Goal: Check status: Check status

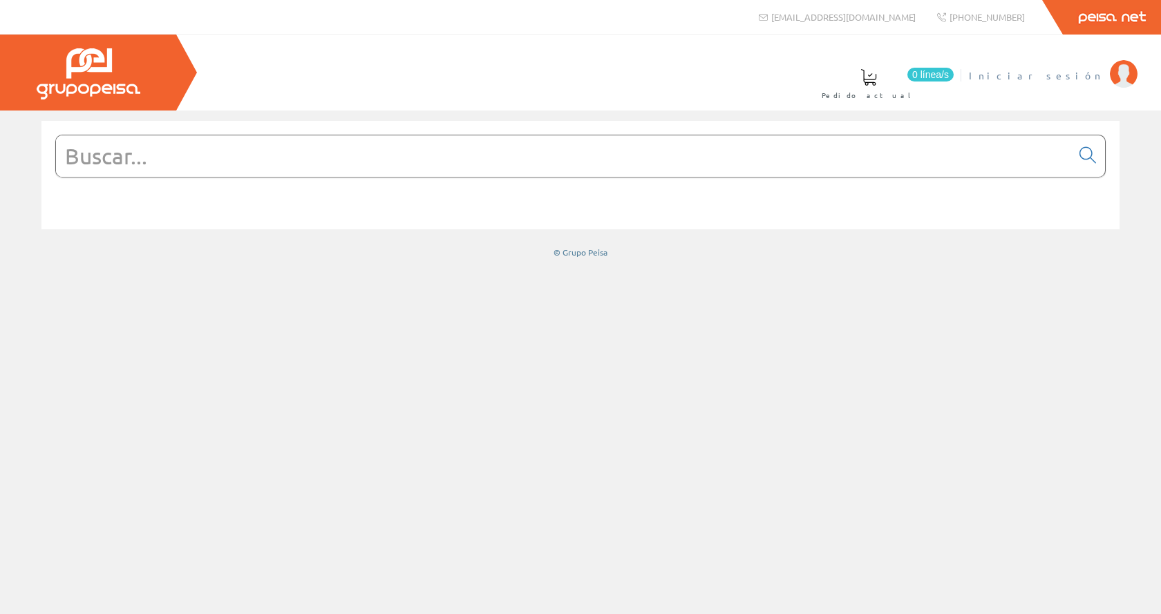
click at [1058, 72] on span "Iniciar sesión" at bounding box center [1036, 75] width 134 height 14
click at [1068, 72] on span "Inma Catalán" at bounding box center [1046, 75] width 114 height 14
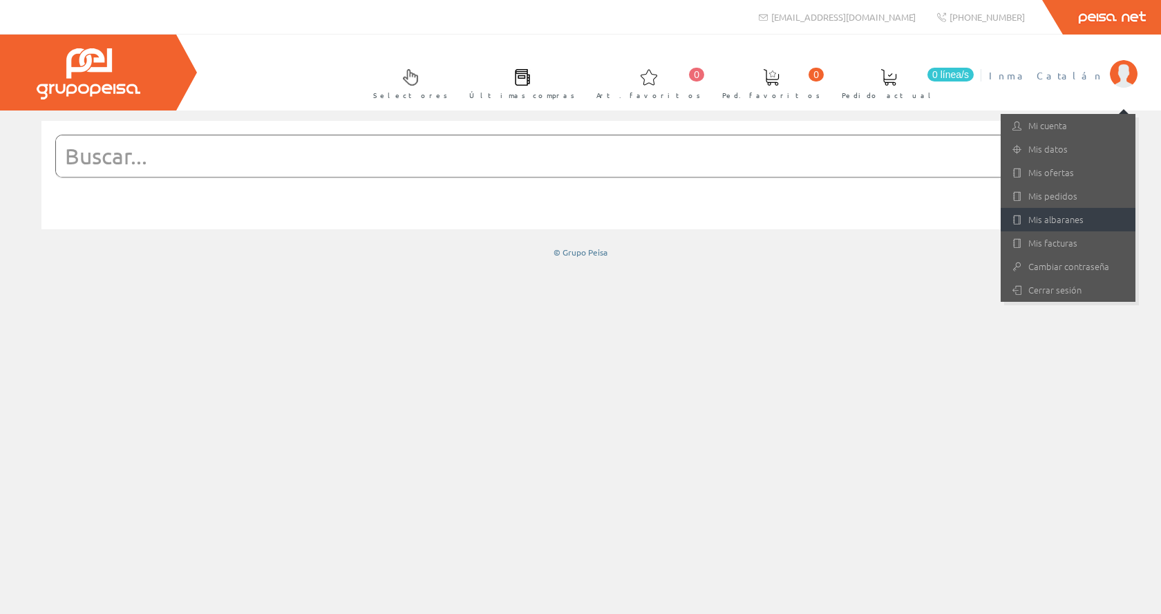
click at [1055, 216] on link "Mis albaranes" at bounding box center [1067, 219] width 135 height 23
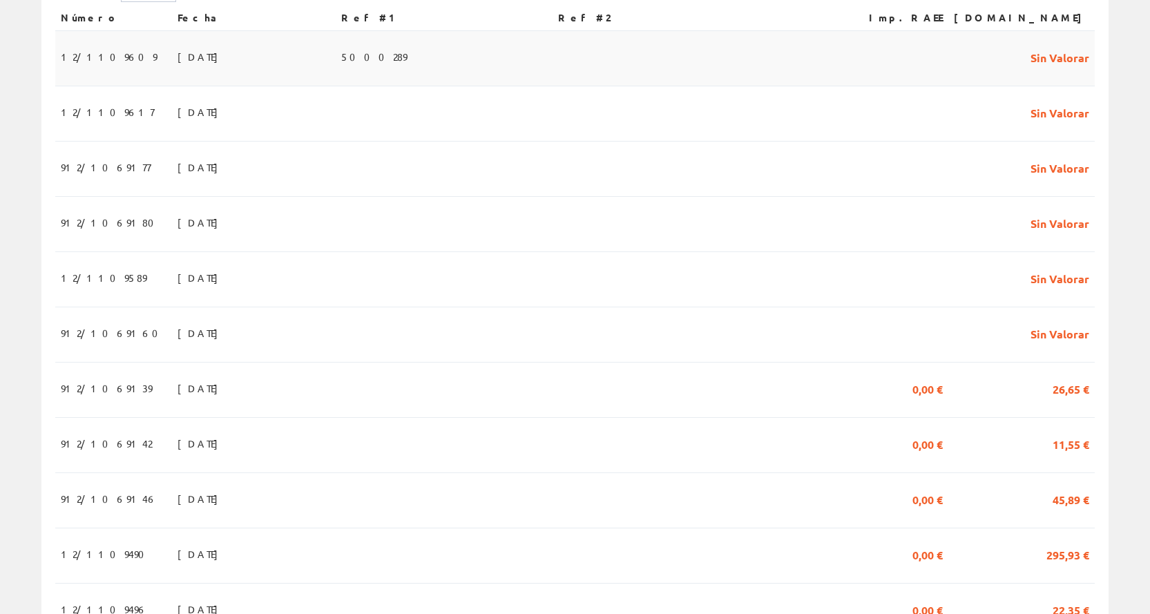
scroll to position [345, 0]
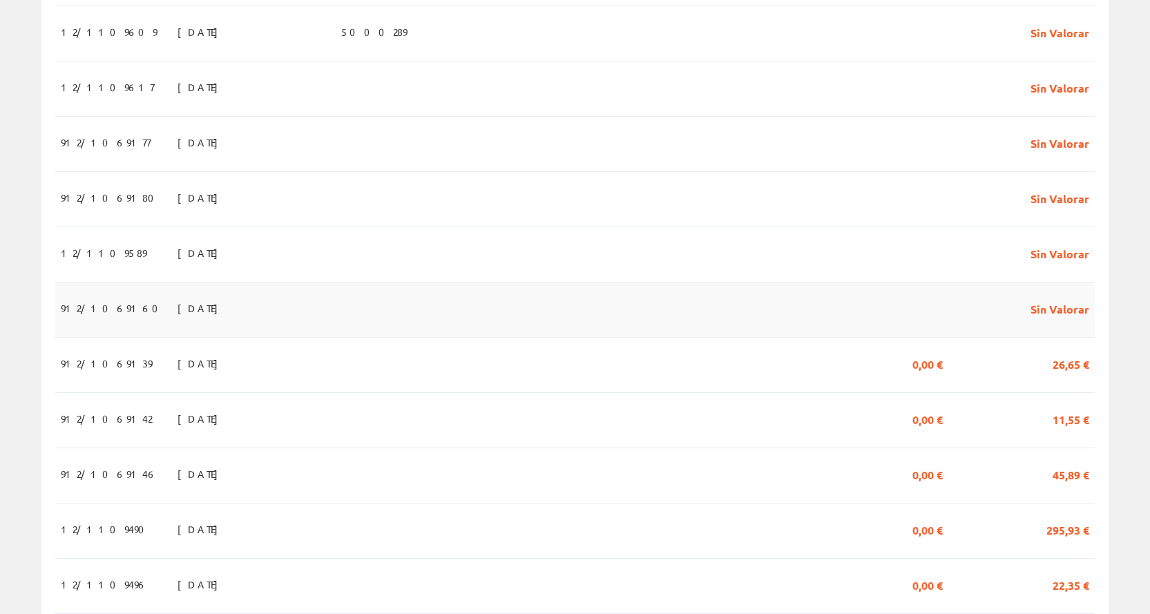
click at [178, 320] on span "02/09/2025" at bounding box center [202, 307] width 48 height 23
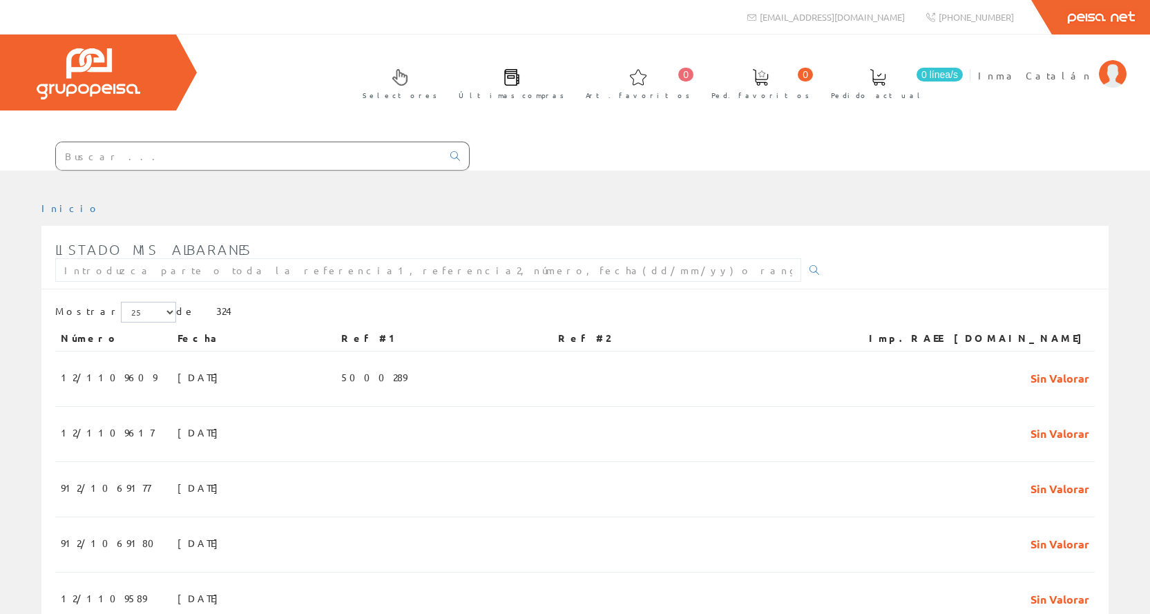
scroll to position [345, 0]
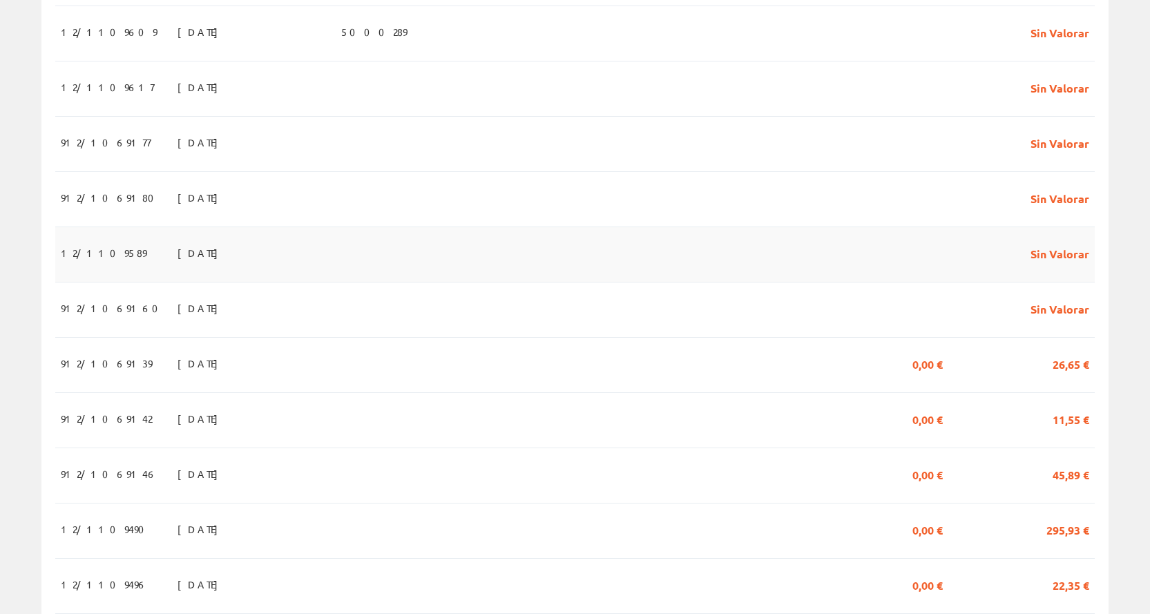
click at [178, 260] on span "[DATE]" at bounding box center [202, 252] width 48 height 23
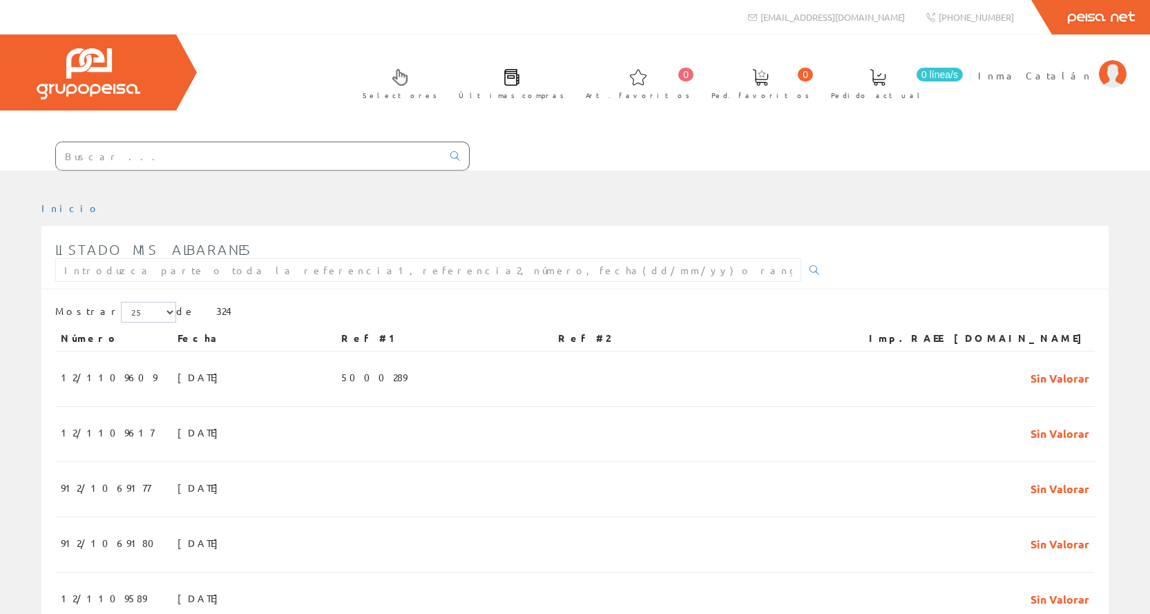
scroll to position [345, 0]
